Goal: Navigation & Orientation: Find specific page/section

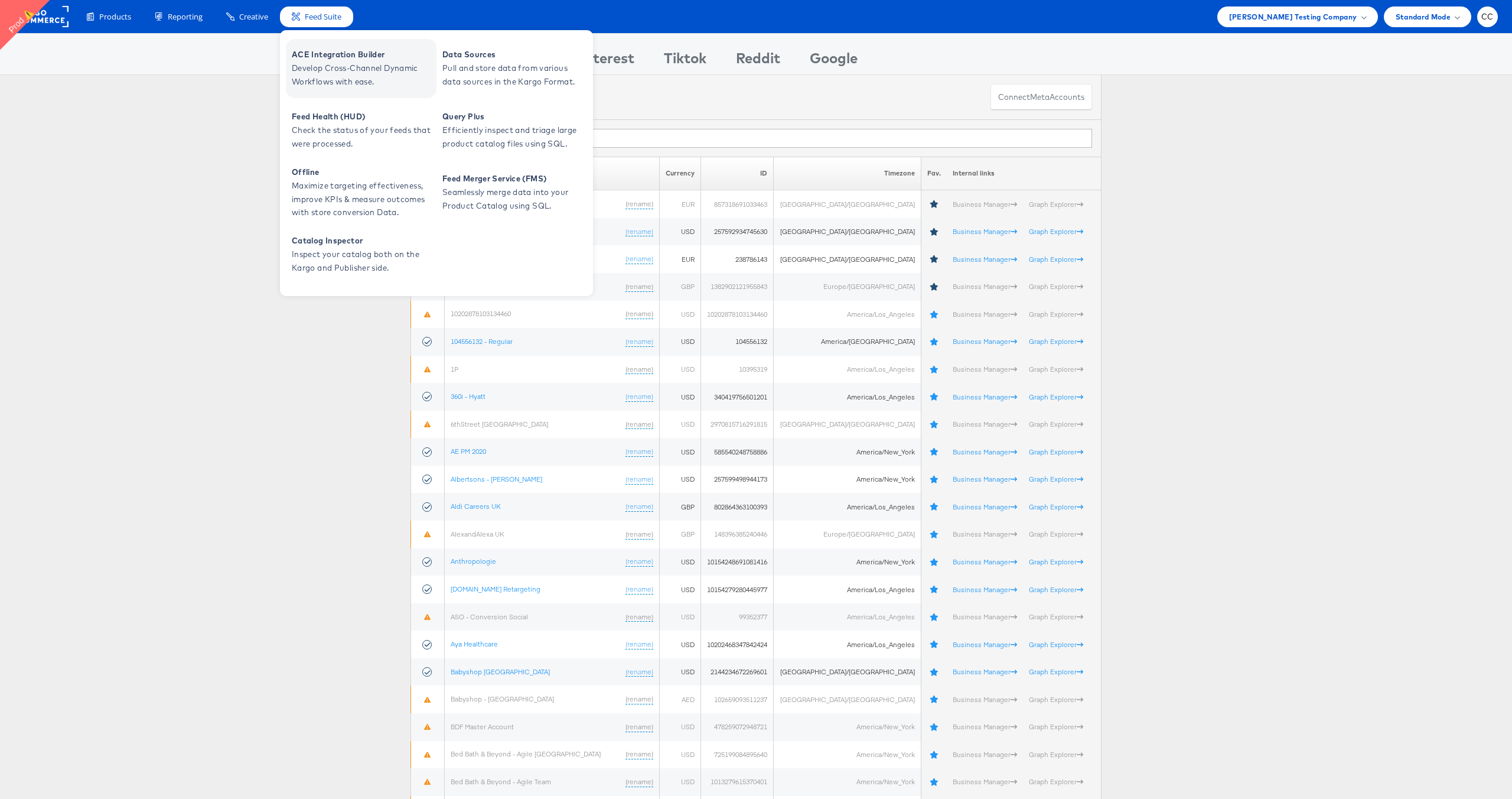
click at [331, 65] on span "Develop Cross-Channel Dynamic Workflows with ease." at bounding box center [363, 75] width 142 height 27
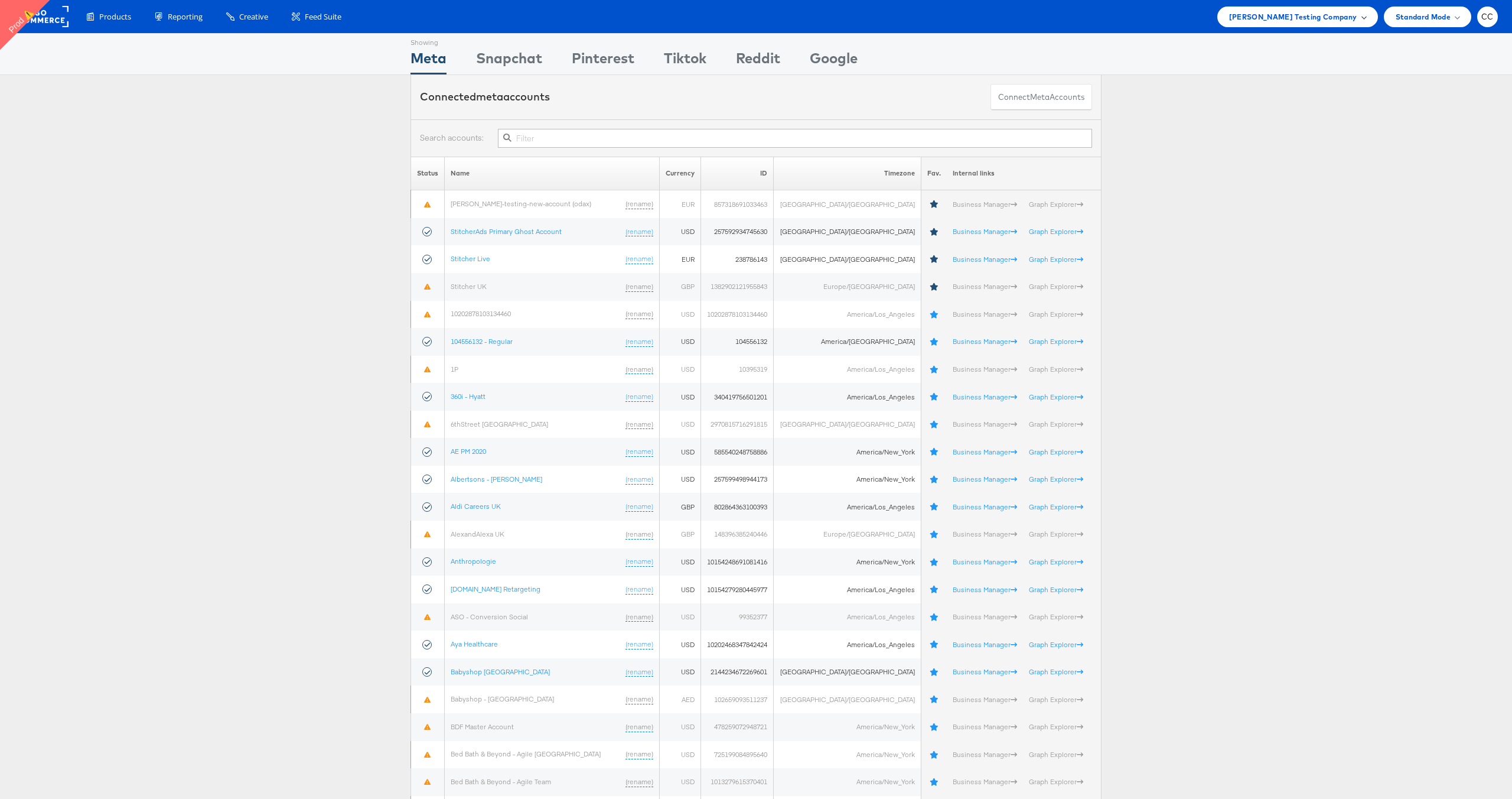
click at [1361, 18] on span at bounding box center [1363, 16] width 6 height 6
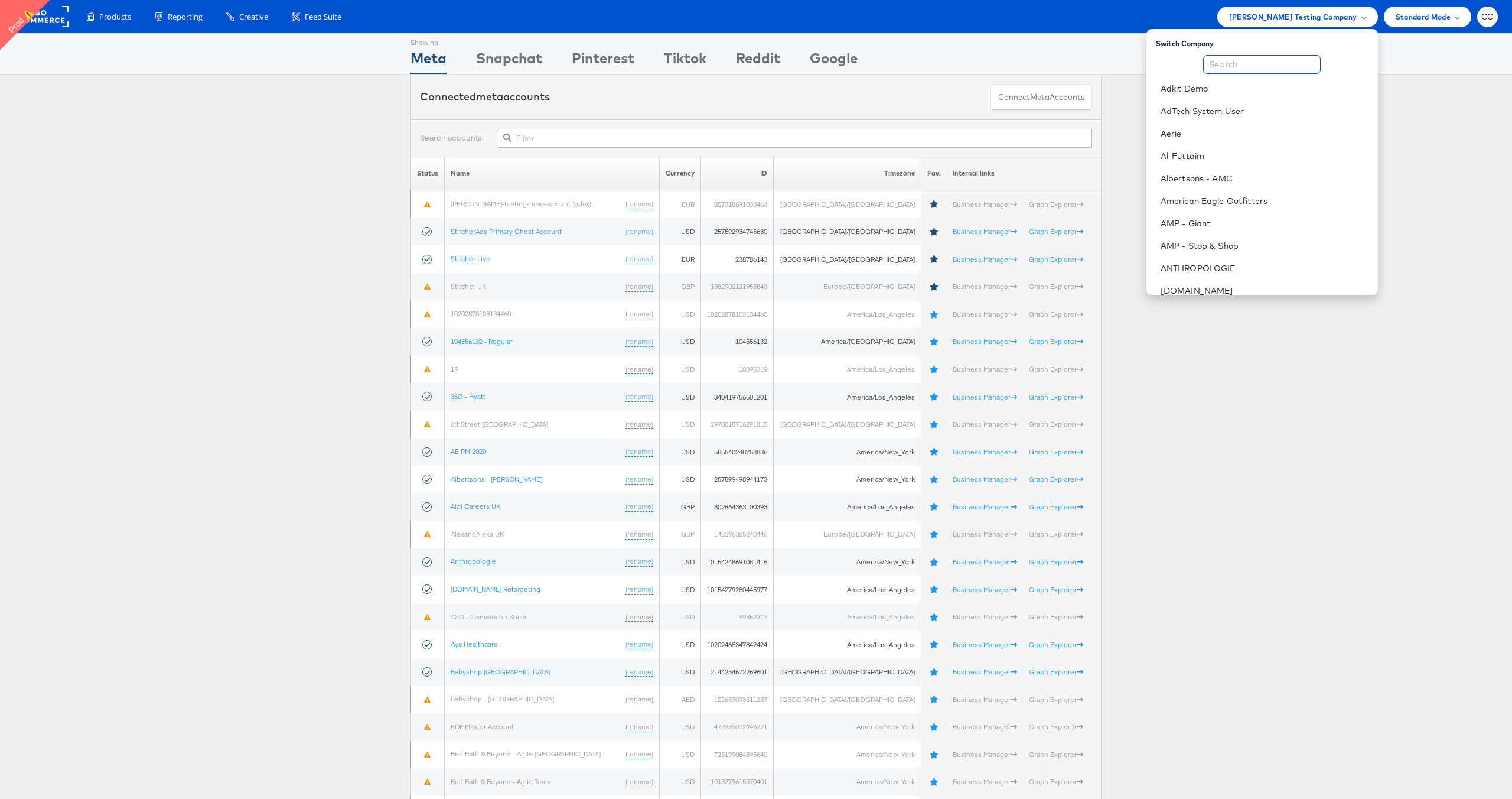
click at [1247, 67] on input "text" at bounding box center [1262, 65] width 118 height 19
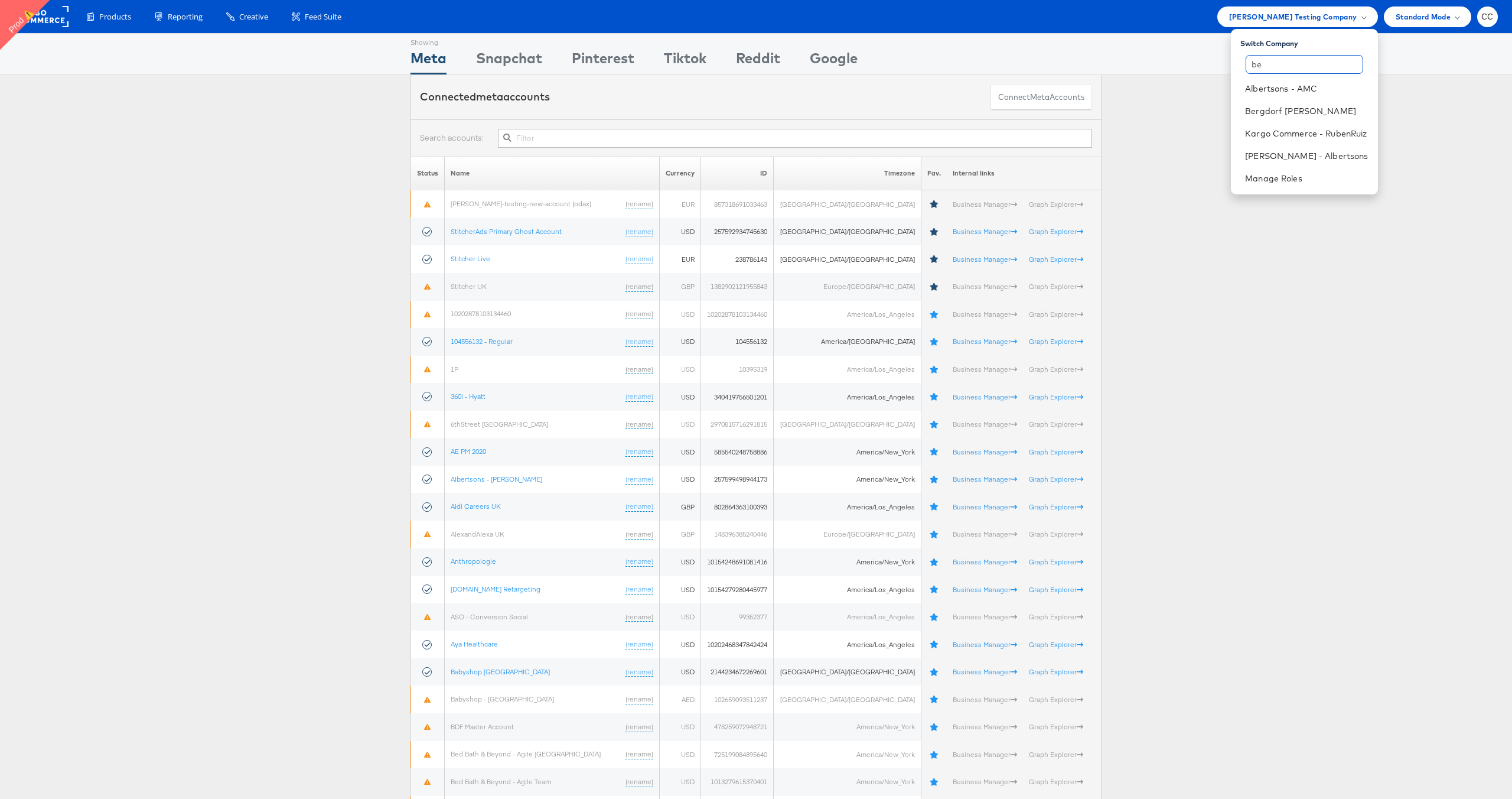
type input "be"
click at [1490, 17] on span "CC" at bounding box center [1487, 17] width 12 height 8
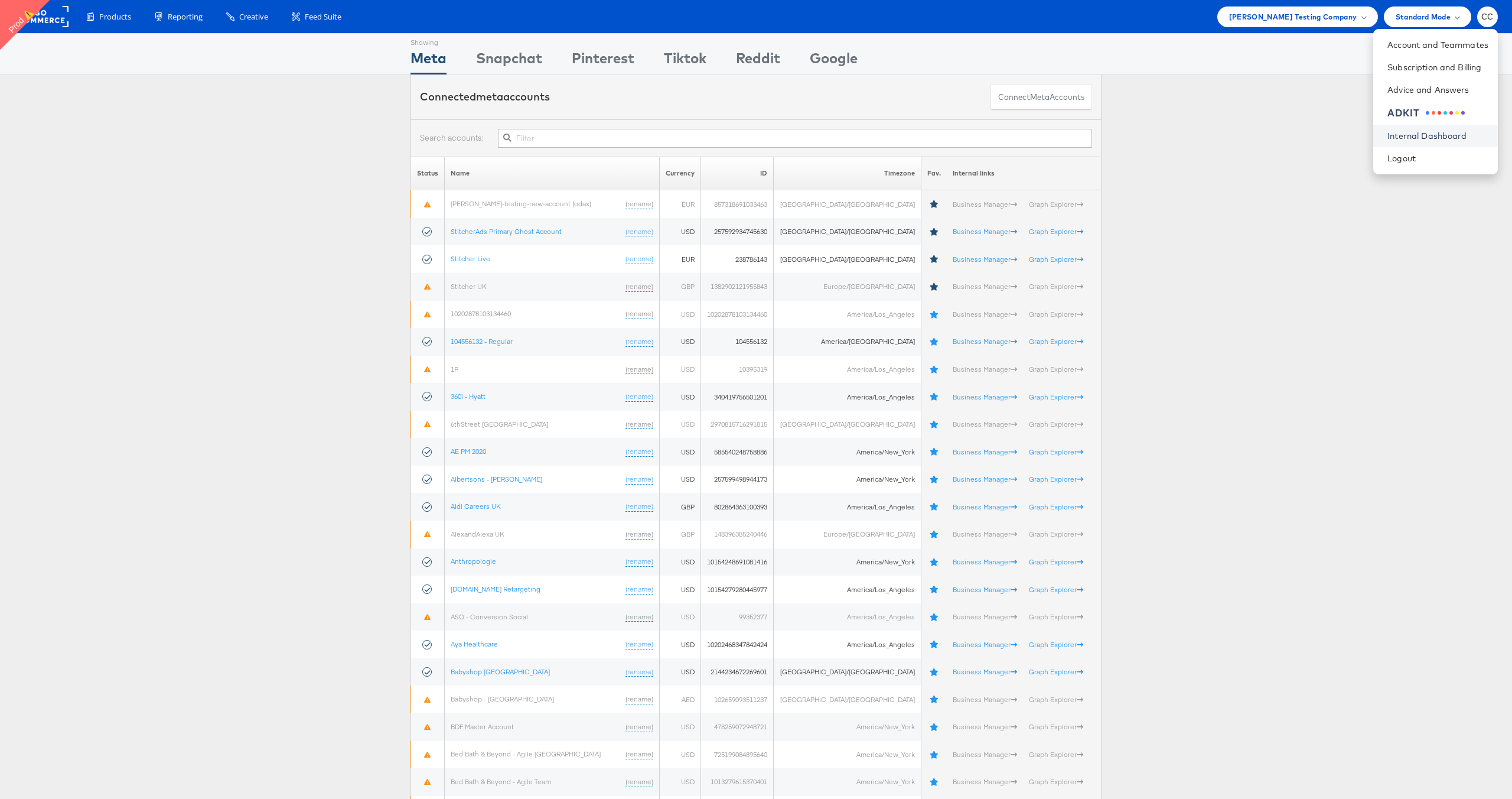
click at [1439, 138] on link "Internal Dashboard" at bounding box center [1438, 136] width 101 height 12
click at [1338, 17] on span "Colin Clarke Testing Company" at bounding box center [1293, 17] width 128 height 12
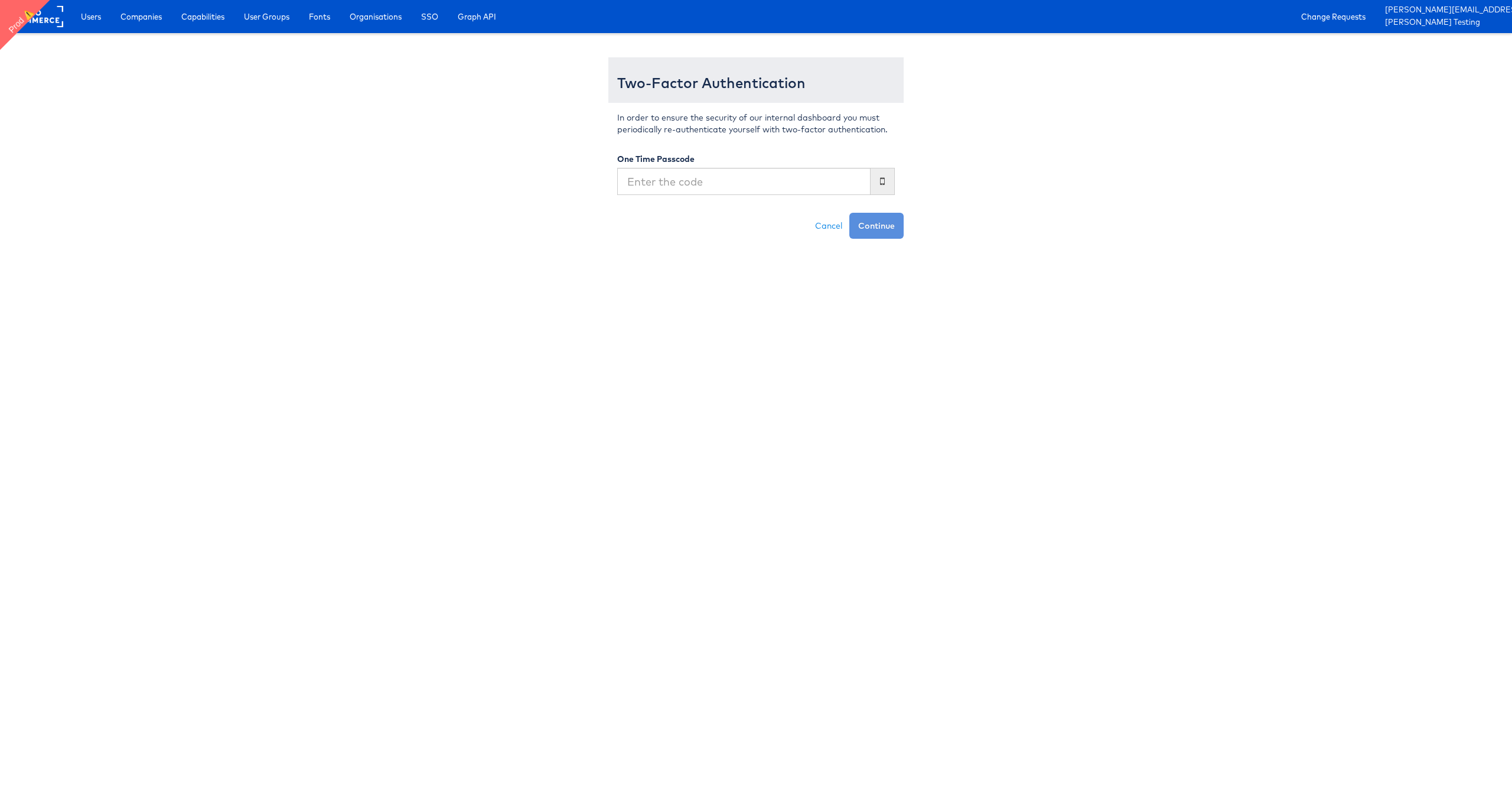
click at [716, 184] on input "text" at bounding box center [744, 181] width 253 height 27
type input "889462"
click at [864, 234] on button "Continue" at bounding box center [876, 225] width 54 height 26
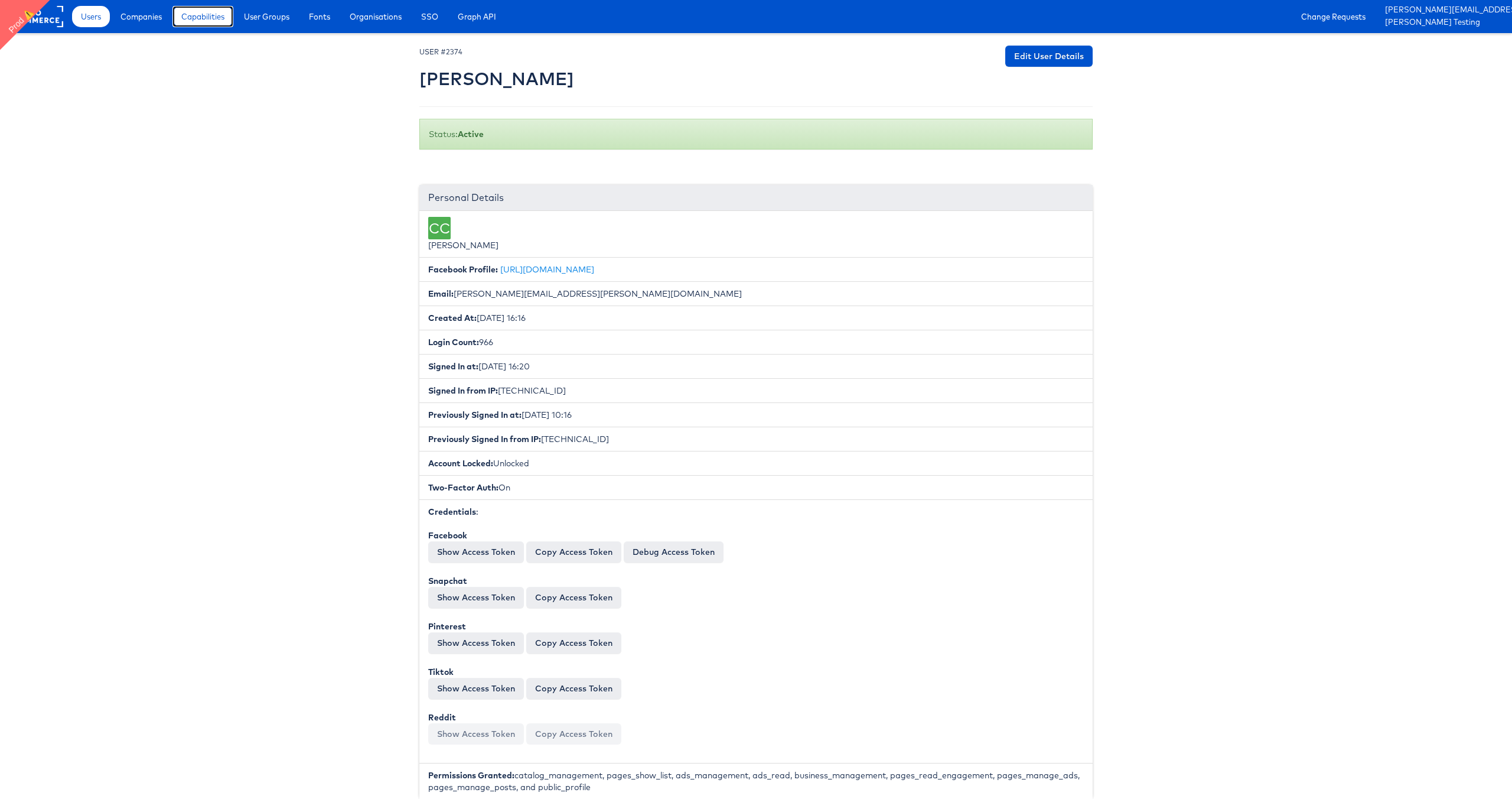
click at [199, 20] on span "Capabilities" at bounding box center [202, 17] width 43 height 12
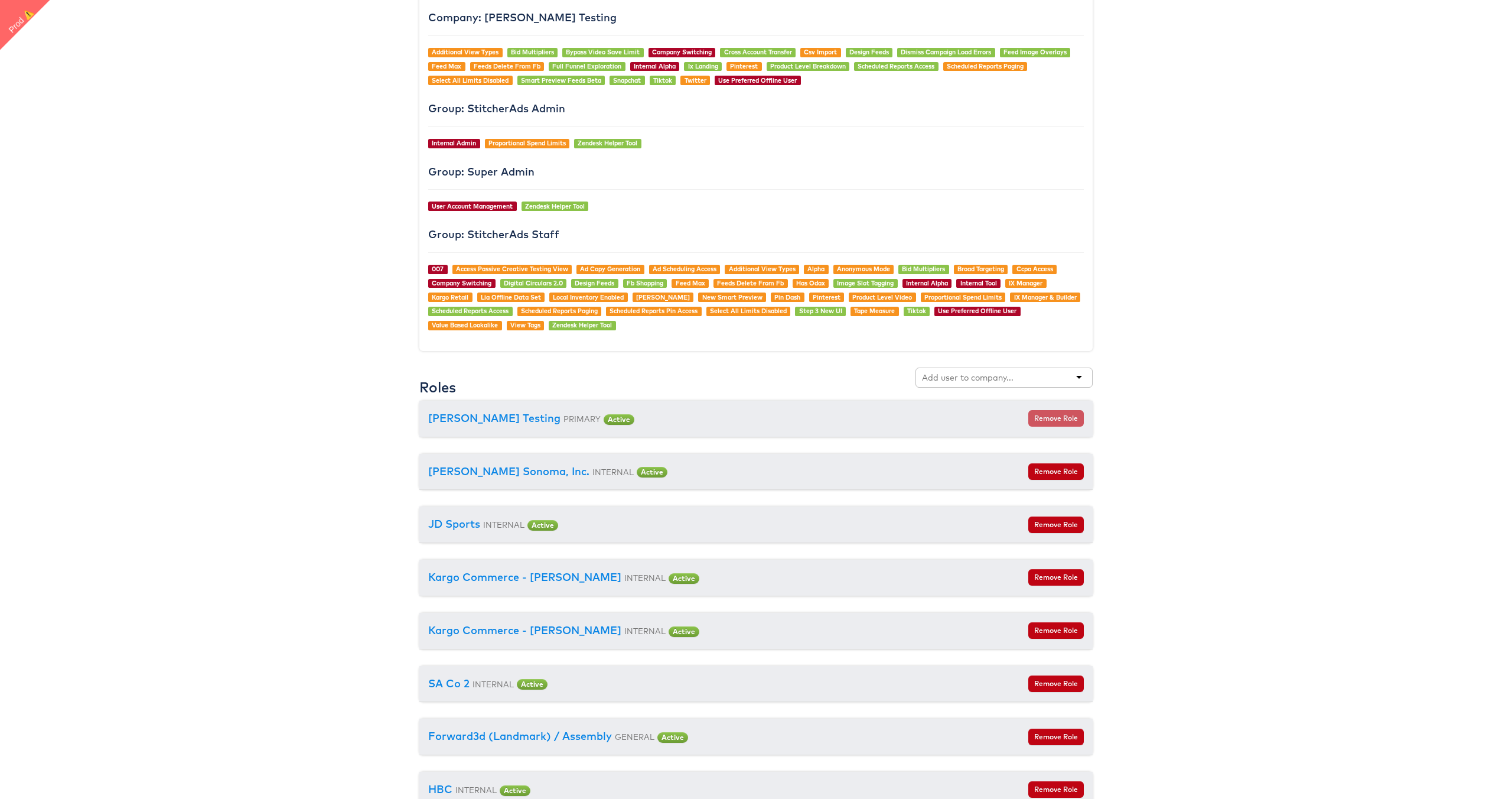
scroll to position [1307, 0]
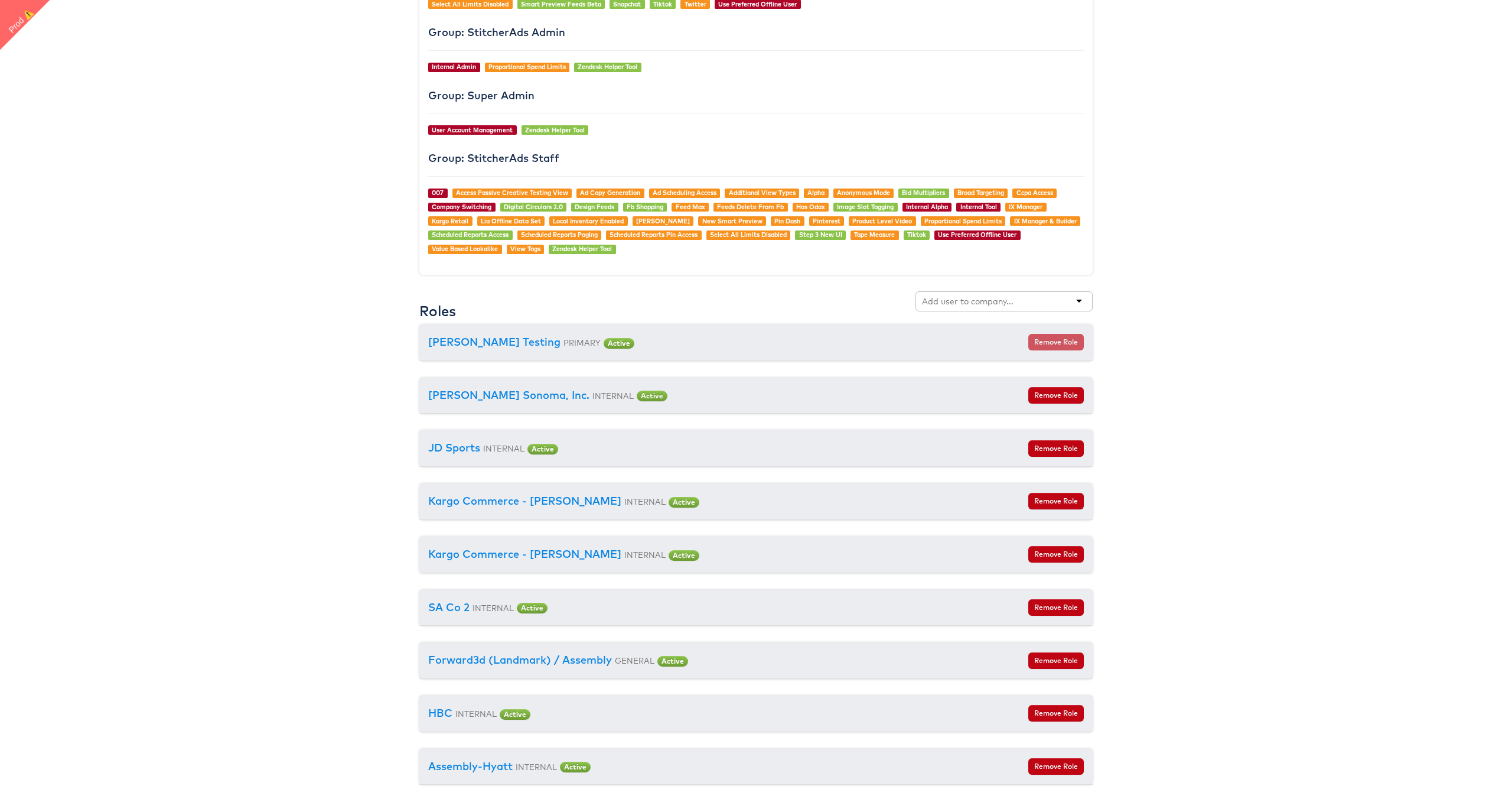
click at [948, 302] on input "text" at bounding box center [969, 301] width 93 height 12
type input "belk"
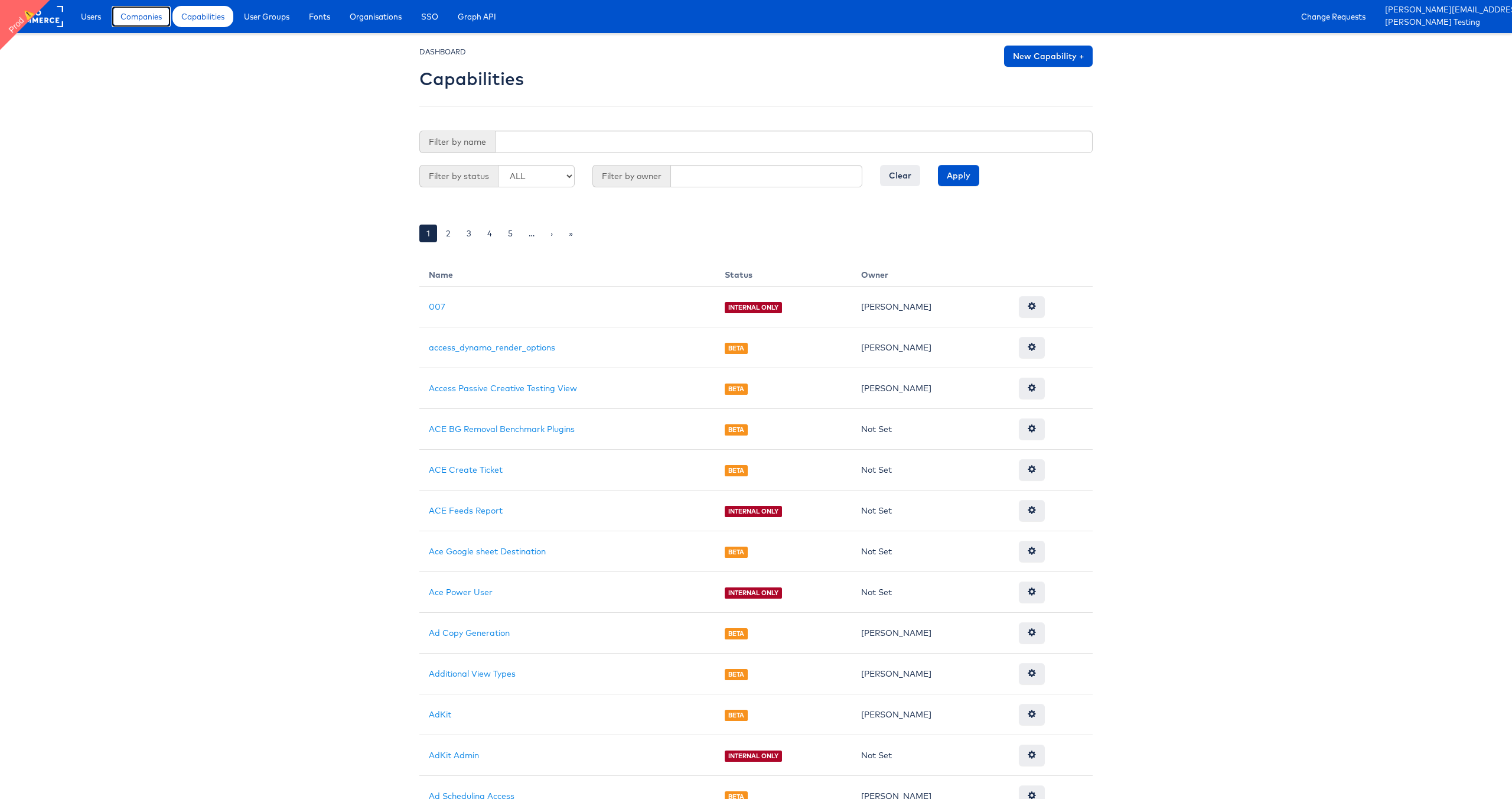
click at [148, 17] on span "Companies" at bounding box center [141, 17] width 42 height 12
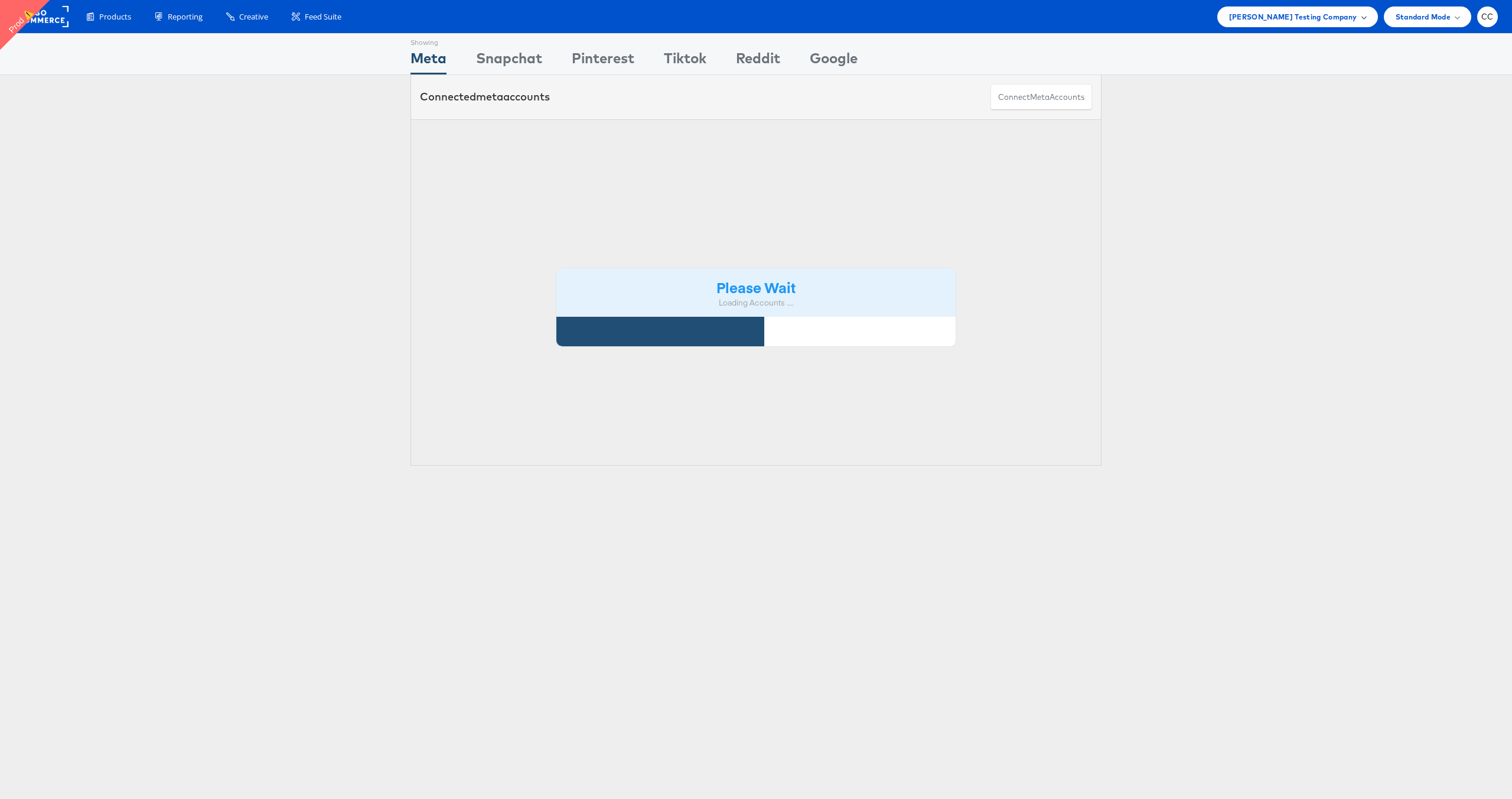
click at [1309, 24] on div "Colin Clarke Testing Company" at bounding box center [1297, 17] width 161 height 20
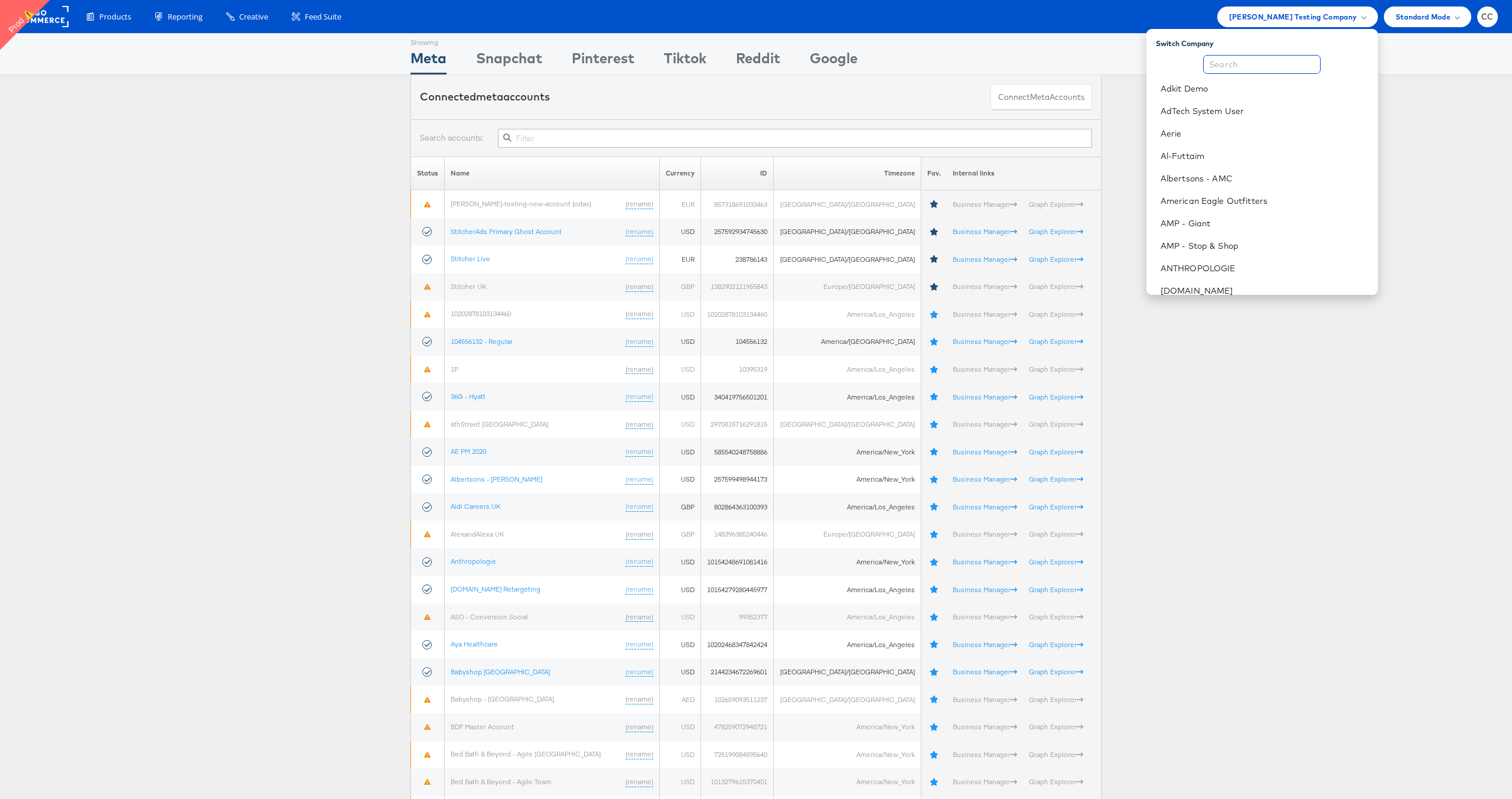
click at [1257, 73] on input "text" at bounding box center [1262, 65] width 118 height 19
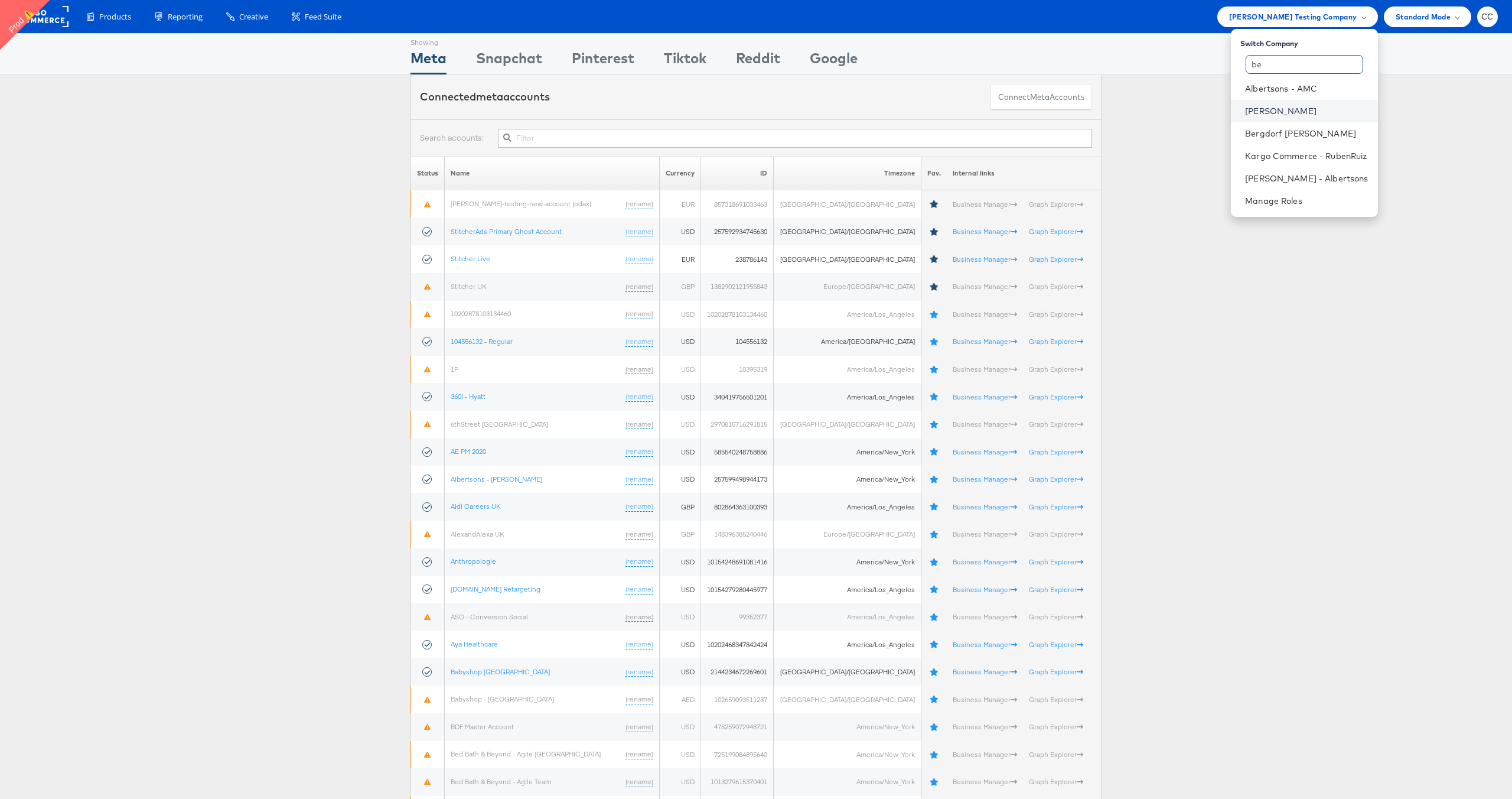
type input "be"
click at [1263, 109] on link "[PERSON_NAME]" at bounding box center [1307, 111] width 123 height 12
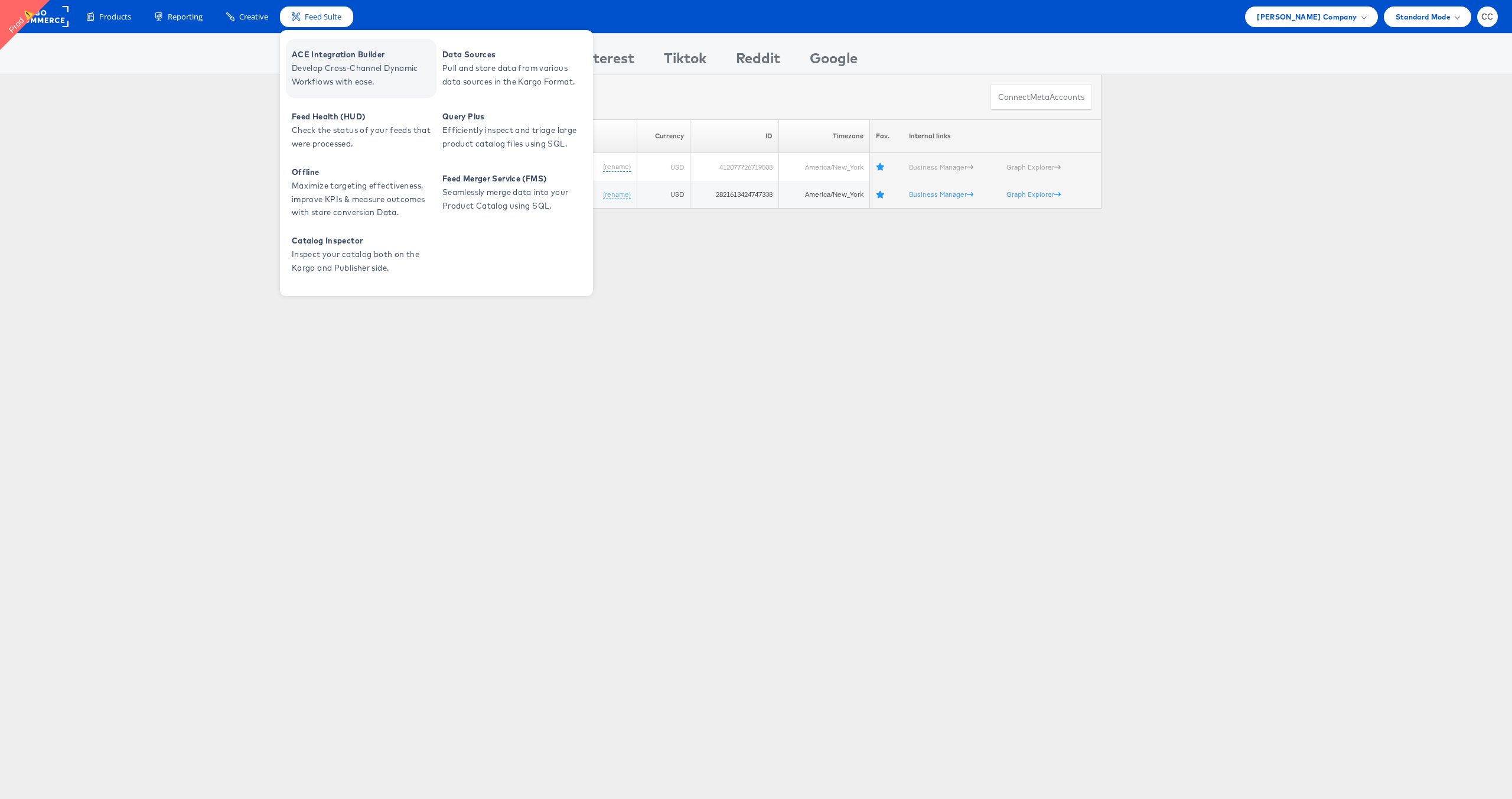
click at [326, 70] on span "Develop Cross-Channel Dynamic Workflows with ease." at bounding box center [363, 75] width 142 height 27
